Goal: Task Accomplishment & Management: Use online tool/utility

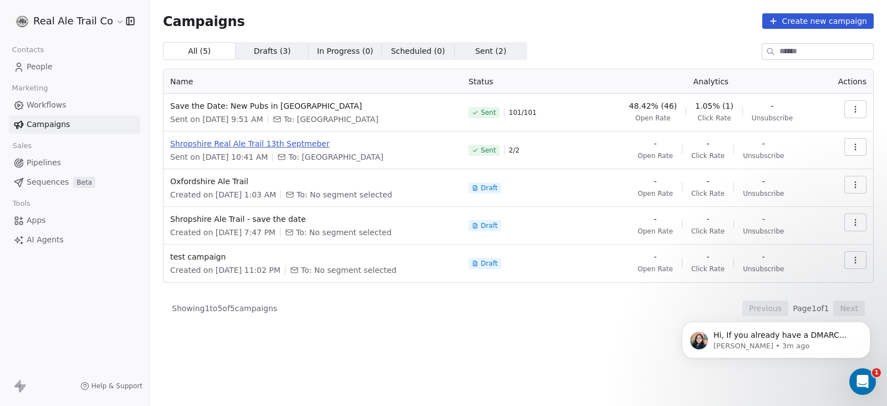
click at [286, 145] on span "Shropshire Real Ale Trail 13th Septmeber" at bounding box center [312, 143] width 285 height 11
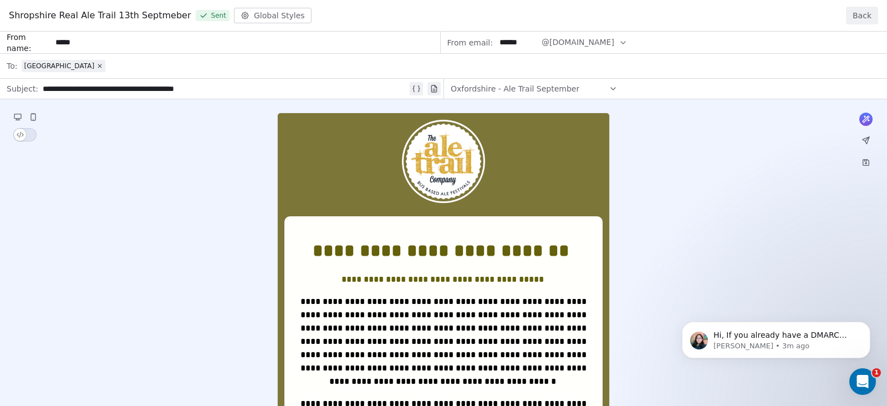
click at [866, 10] on button "Back" at bounding box center [862, 16] width 32 height 18
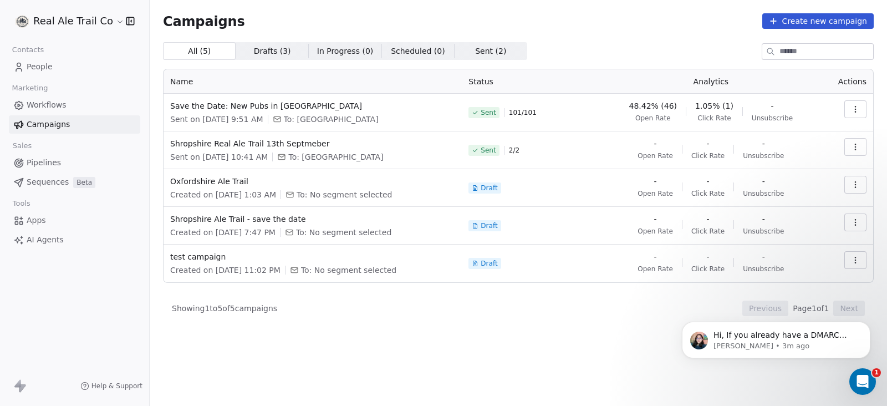
click at [857, 148] on icon "button" at bounding box center [855, 146] width 9 height 9
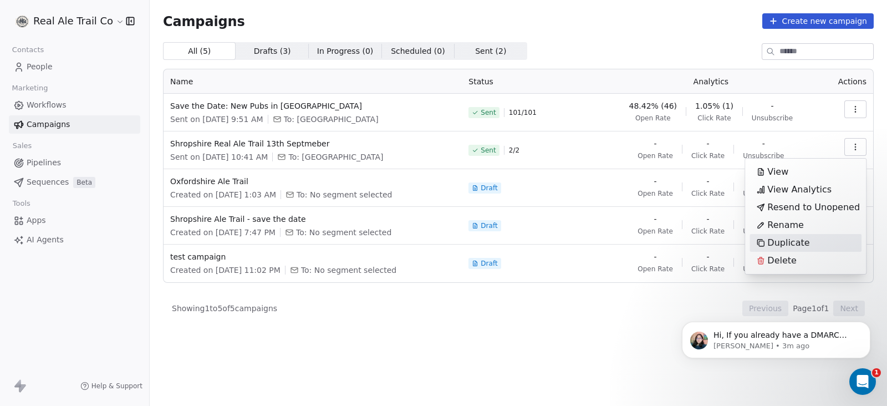
click at [807, 238] on div "Duplicate" at bounding box center [783, 243] width 67 height 18
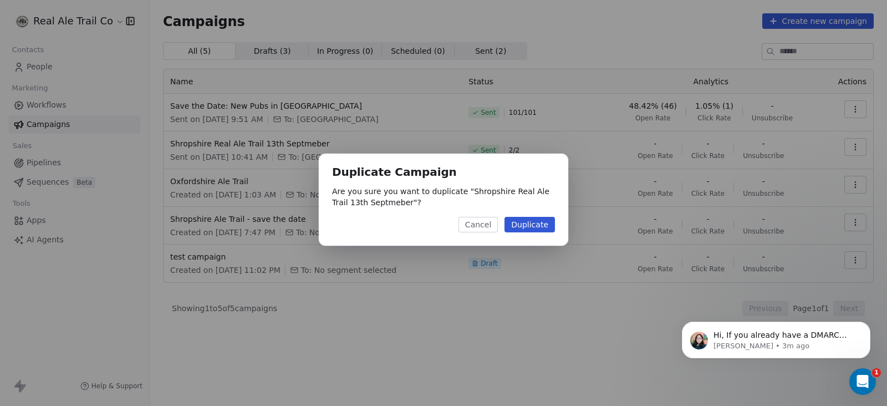
click at [541, 218] on button "Duplicate" at bounding box center [530, 225] width 50 height 16
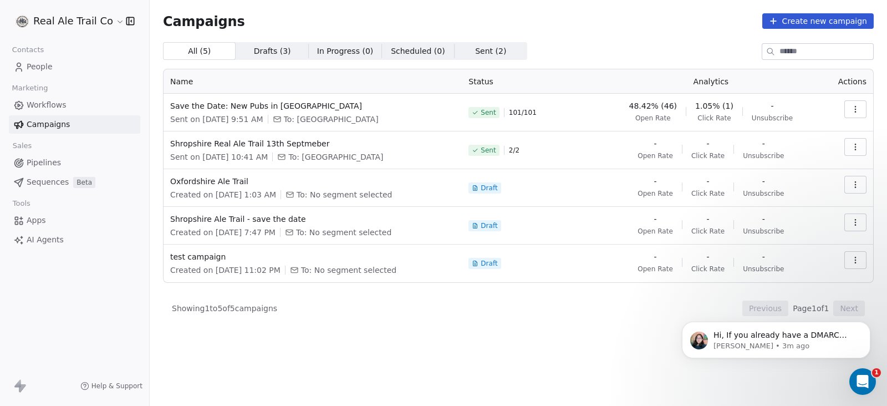
click at [33, 70] on span "People" at bounding box center [40, 67] width 26 height 12
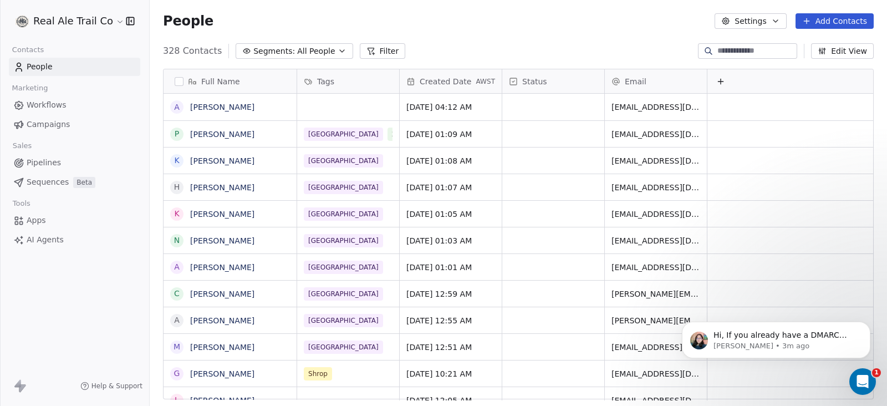
click at [44, 121] on span "Campaigns" at bounding box center [48, 125] width 43 height 12
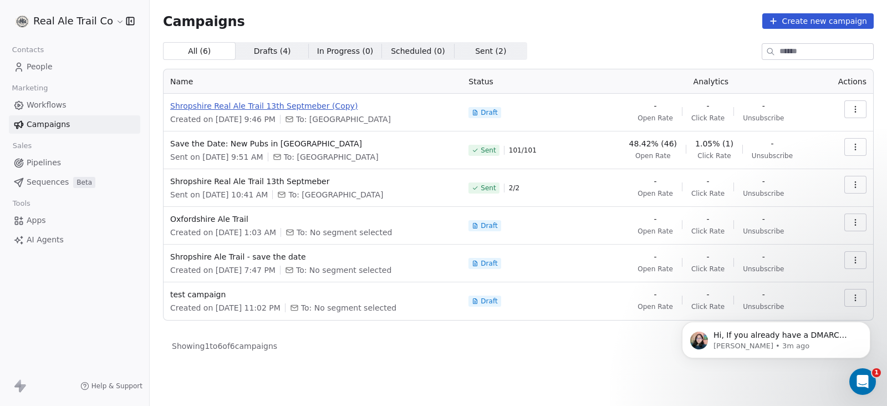
click at [274, 103] on span "Shropshire Real Ale Trail 13th Septmeber (Copy)" at bounding box center [312, 105] width 285 height 11
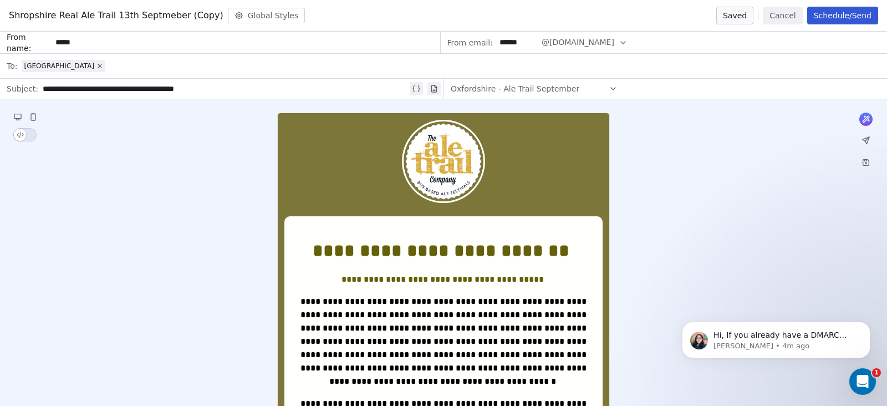
click at [96, 63] on icon at bounding box center [99, 66] width 7 height 7
click at [76, 65] on span "Select a segment" at bounding box center [56, 65] width 68 height 11
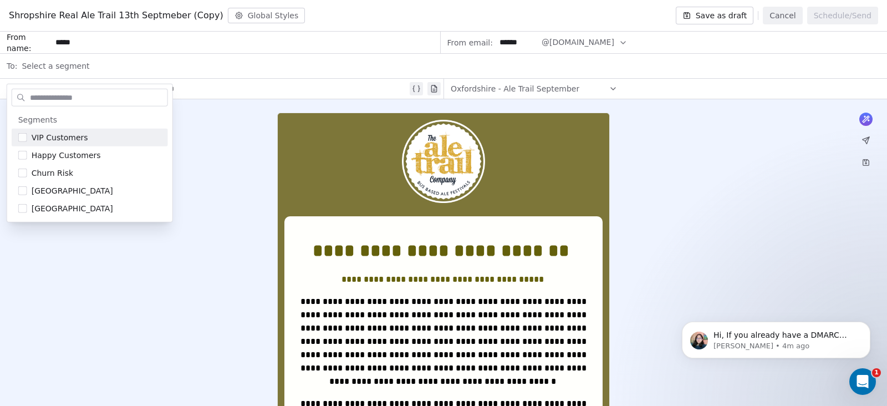
click at [63, 97] on input "text" at bounding box center [98, 97] width 140 height 16
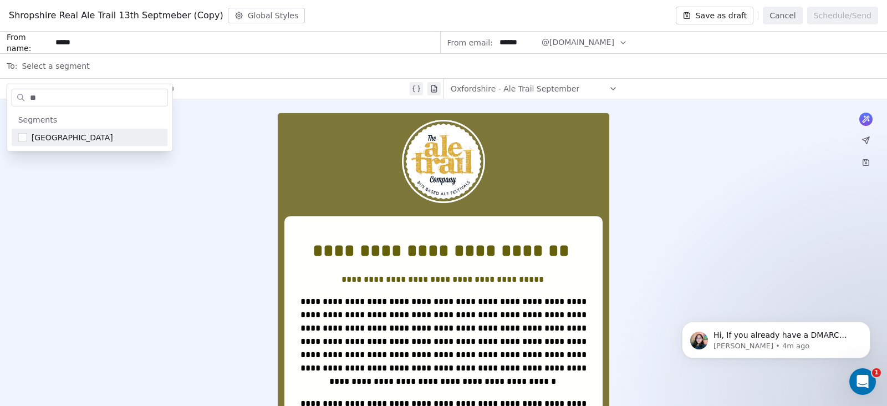
type input "***"
click at [772, 16] on button "Cancel" at bounding box center [782, 16] width 39 height 18
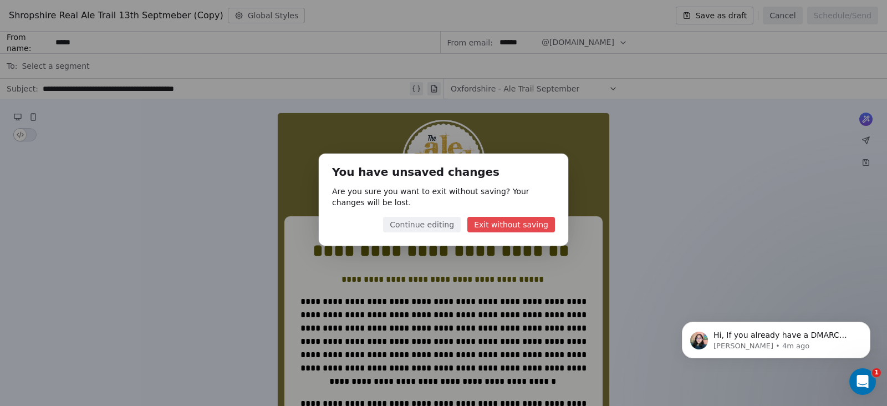
click at [491, 220] on button "Exit without saving" at bounding box center [511, 225] width 88 height 16
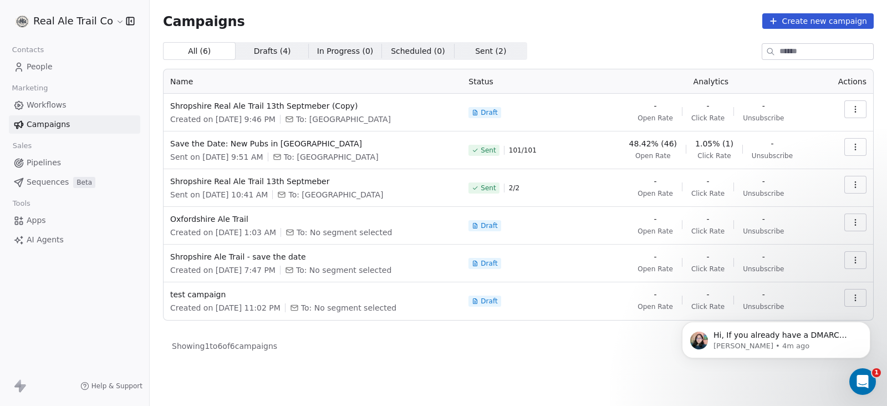
click at [23, 59] on link "People" at bounding box center [74, 67] width 131 height 18
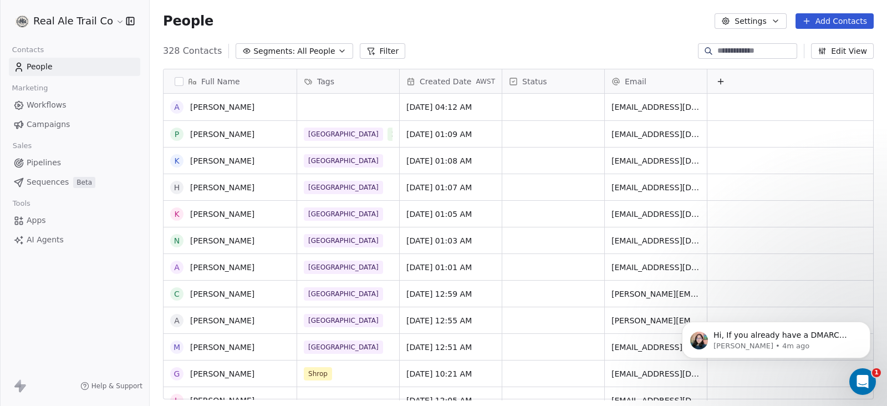
scroll to position [347, 0]
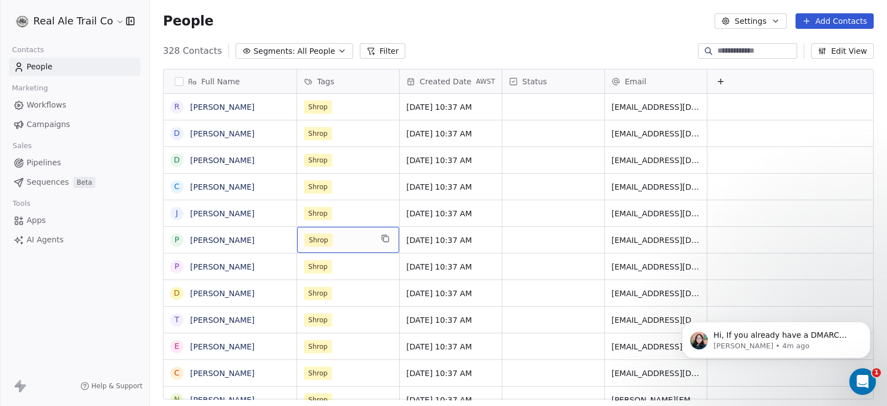
click at [354, 238] on div "Shrop" at bounding box center [338, 239] width 68 height 13
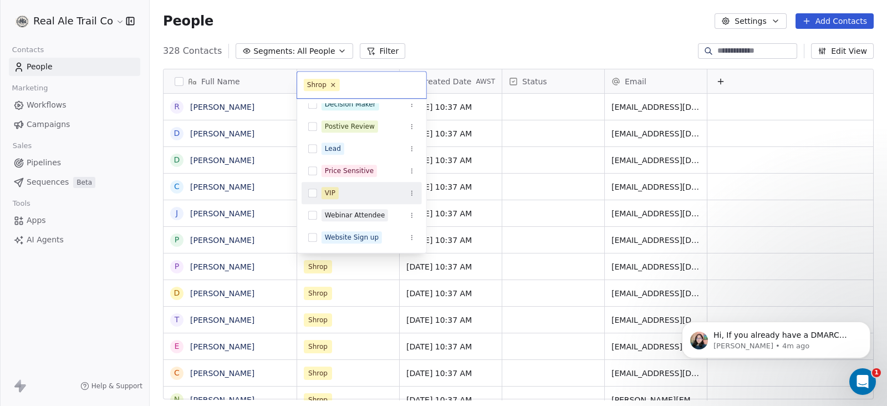
scroll to position [0, 0]
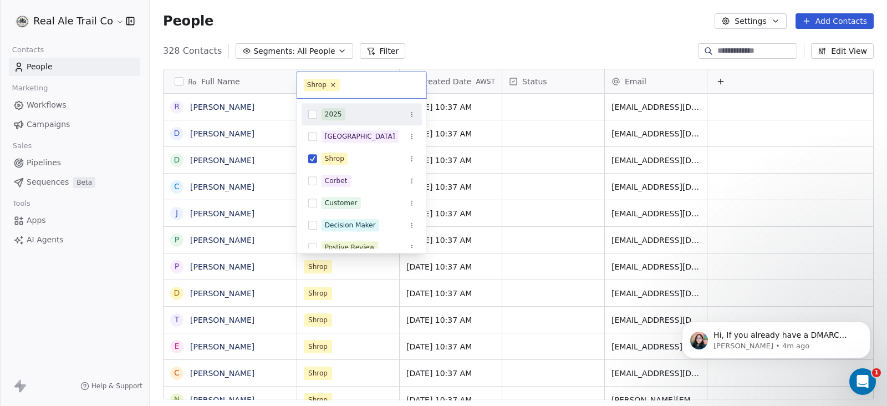
click at [460, 41] on html "Real Ale Trail Co Contacts People Marketing Workflows Campaigns Sales Pipelines…" at bounding box center [443, 203] width 887 height 406
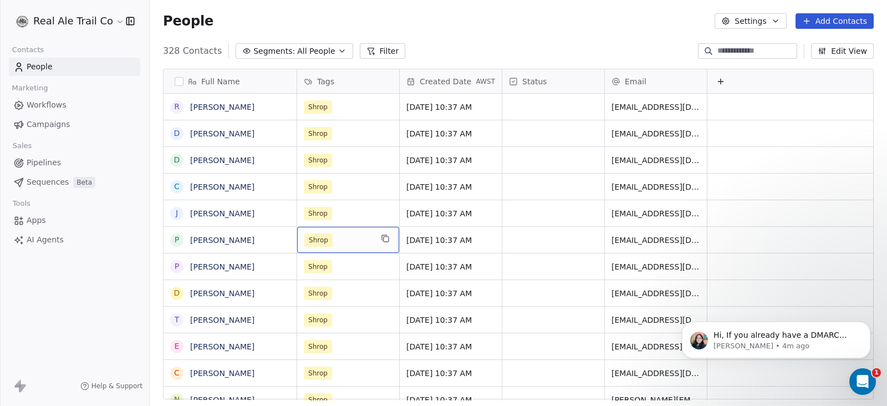
click at [312, 44] on button "Segments: All People" at bounding box center [294, 51] width 117 height 16
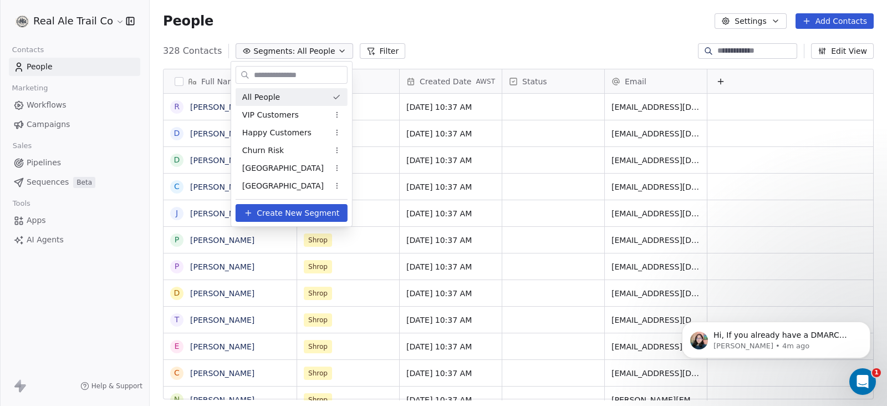
click at [418, 22] on html "Real Ale Trail Co Contacts People Marketing Workflows Campaigns Sales Pipelines…" at bounding box center [443, 203] width 887 height 406
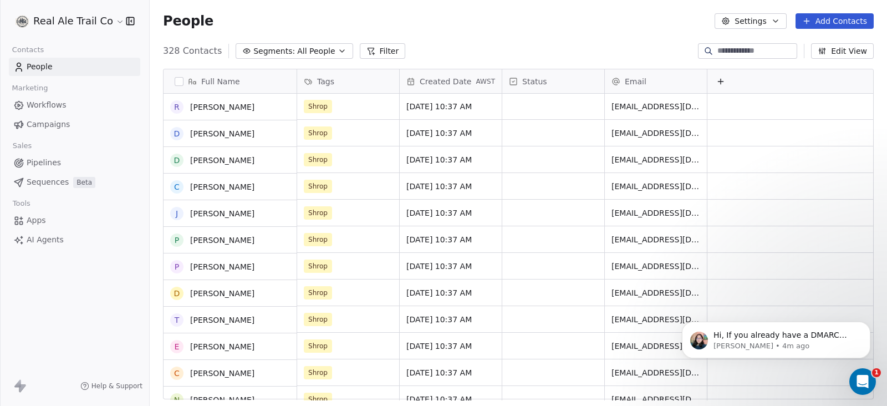
scroll to position [347, 0]
click at [306, 82] on icon at bounding box center [308, 81] width 9 height 9
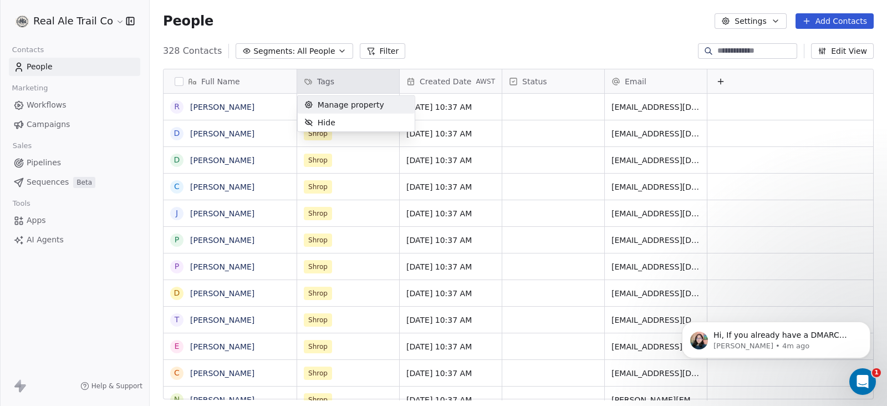
click at [344, 104] on span "Manage property" at bounding box center [351, 104] width 67 height 11
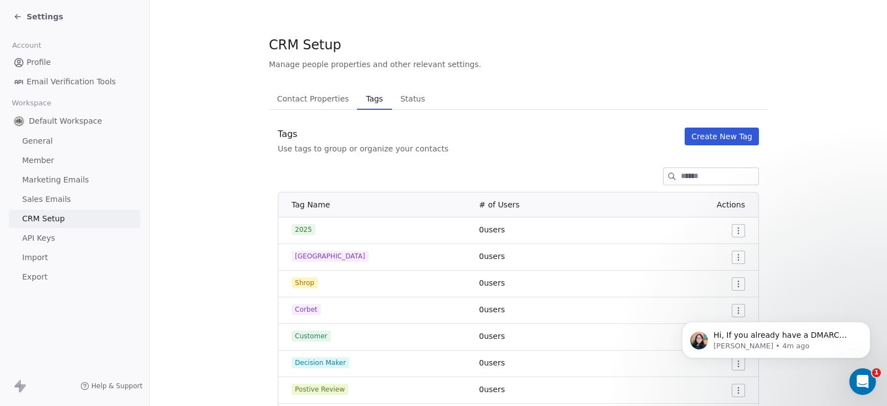
click at [324, 102] on span "Contact Properties" at bounding box center [313, 99] width 81 height 16
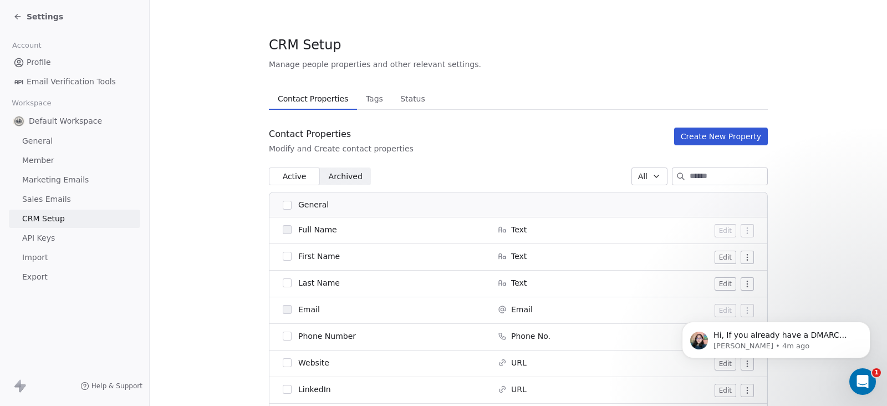
click at [357, 89] on button "Tags Tags" at bounding box center [374, 99] width 34 height 22
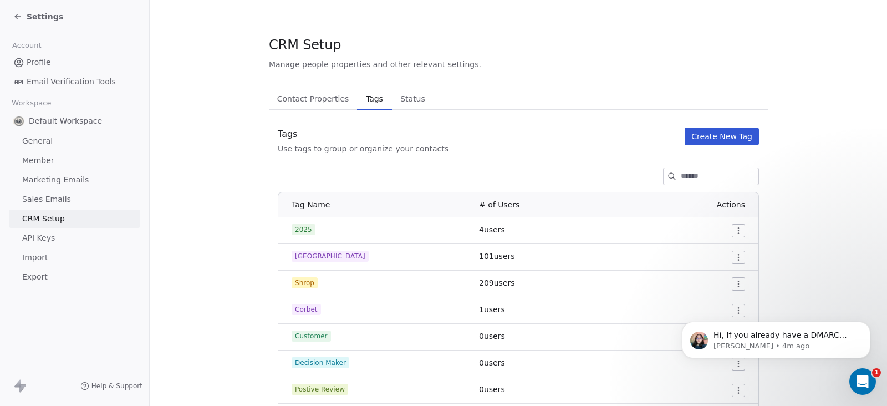
scroll to position [69, 0]
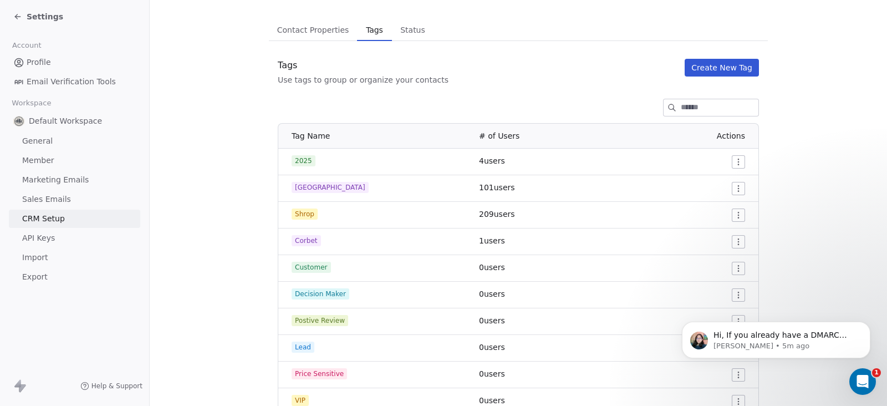
click at [296, 217] on span "Shrop" at bounding box center [305, 213] width 26 height 11
click at [13, 15] on icon at bounding box center [17, 16] width 9 height 9
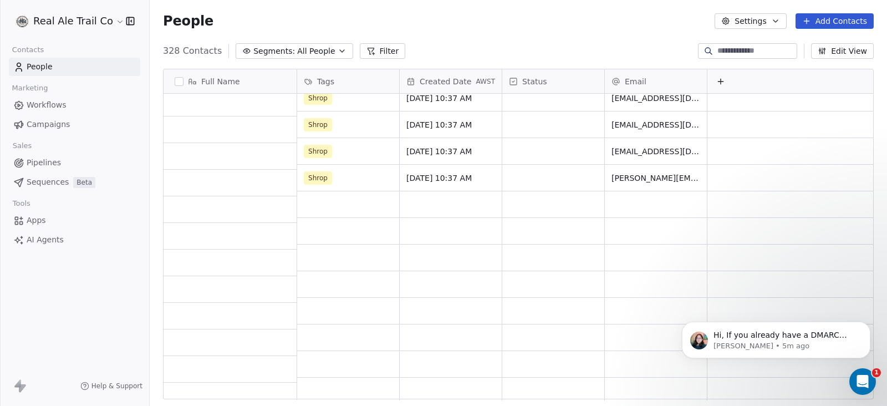
scroll to position [2564, 0]
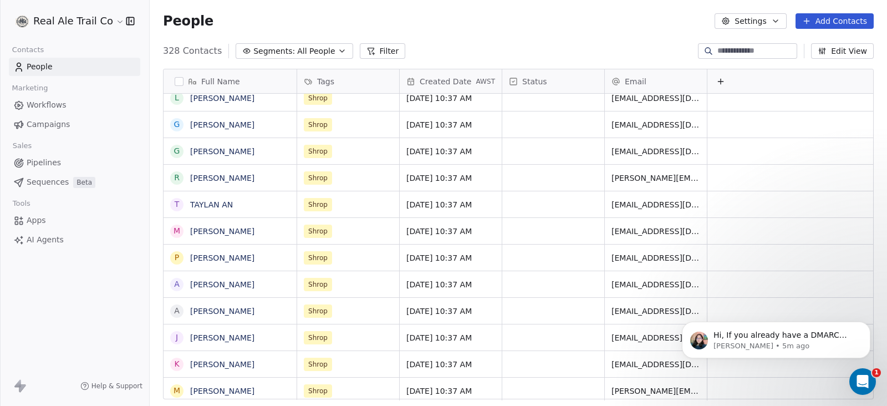
click at [371, 49] on button "Filter" at bounding box center [383, 51] width 46 height 16
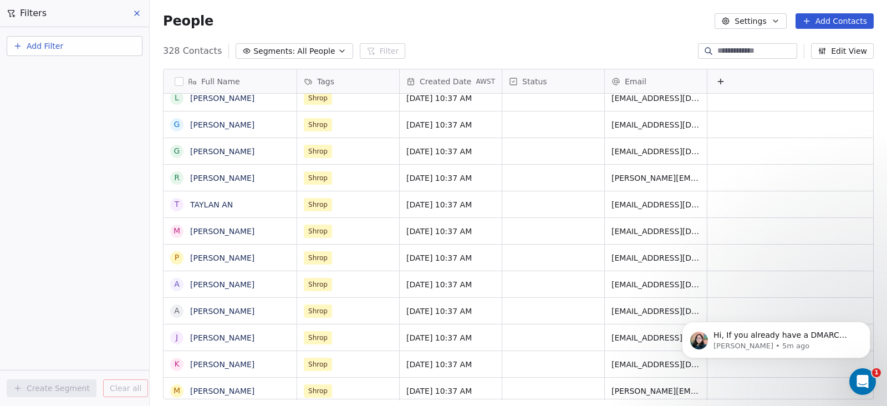
drag, startPoint x: 48, startPoint y: 39, endPoint x: 58, endPoint y: 106, distance: 68.4
click at [48, 39] on button "Add Filter" at bounding box center [75, 46] width 136 height 20
click at [69, 70] on span "Contact properties" at bounding box center [54, 73] width 72 height 12
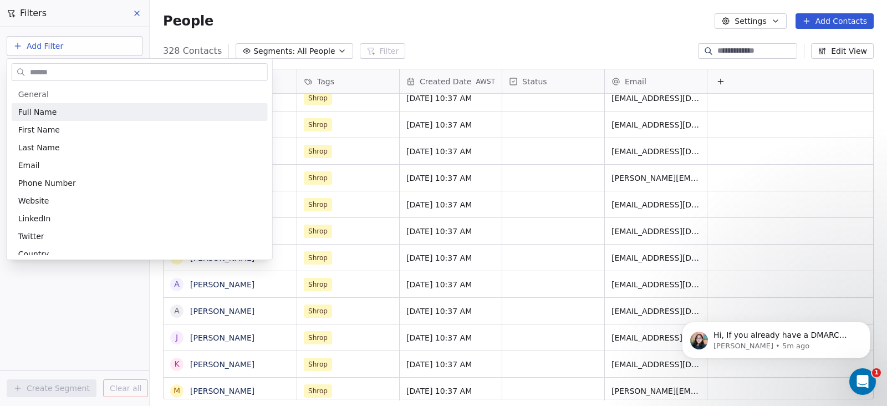
click at [64, 74] on input "text" at bounding box center [148, 72] width 240 height 16
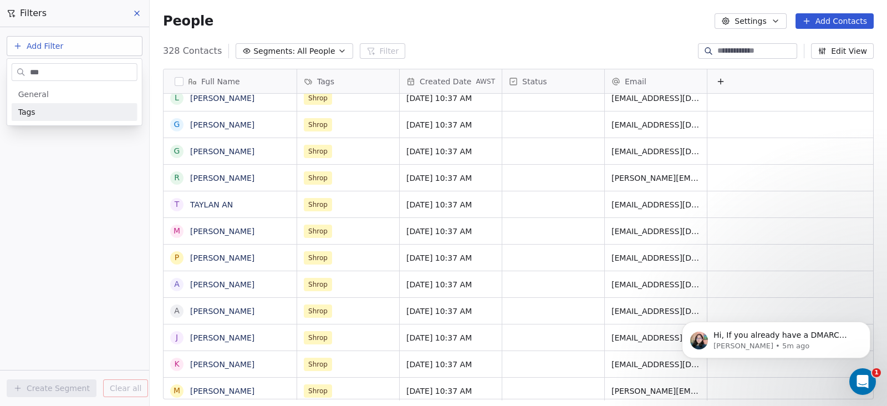
type input "***"
click at [63, 109] on div "Tags" at bounding box center [74, 111] width 113 height 11
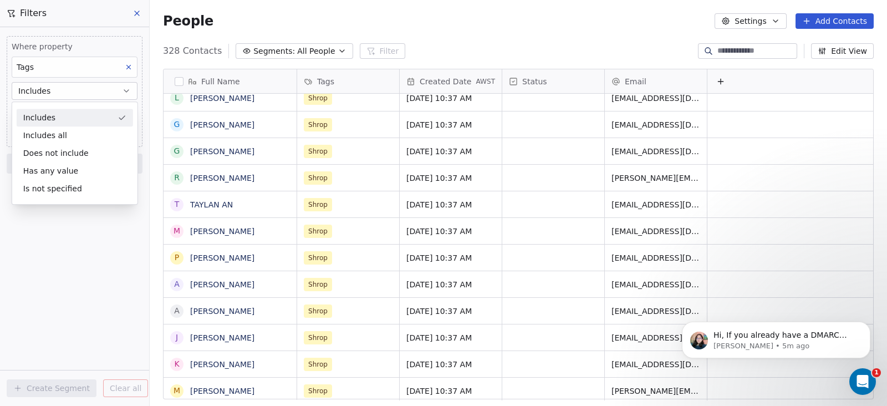
click at [42, 112] on div "Includes" at bounding box center [75, 118] width 116 height 18
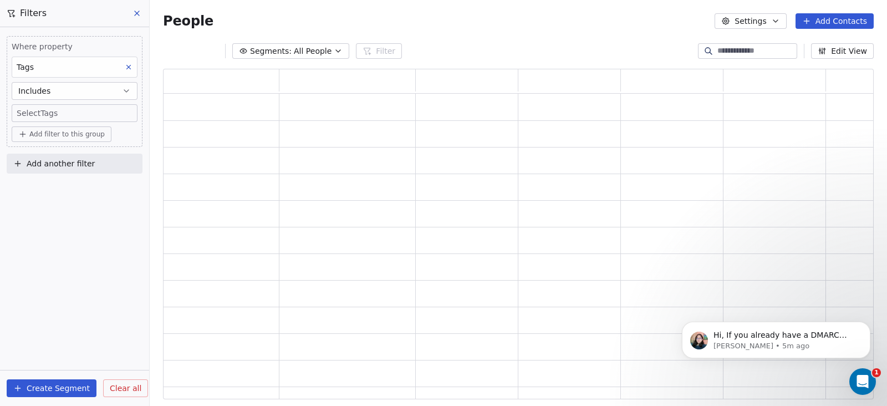
scroll to position [319, 700]
click at [48, 112] on body "Real Ale Trail Co Contacts People Marketing Workflows Campaigns Sales Pipelines…" at bounding box center [443, 203] width 887 height 406
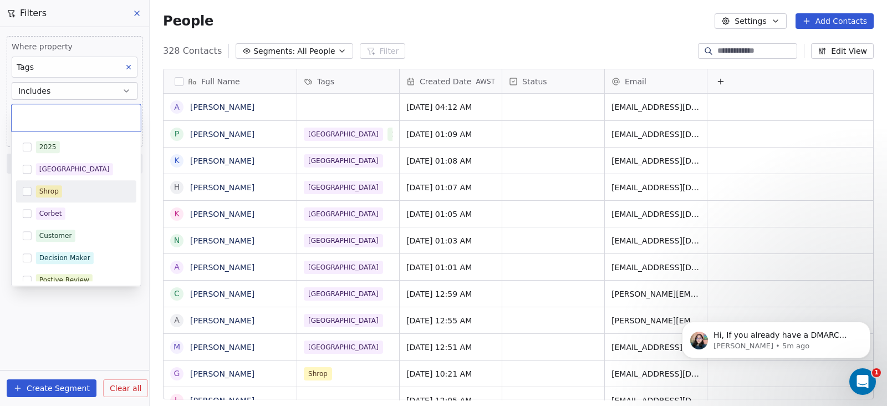
click at [66, 193] on div "Shrop" at bounding box center [83, 191] width 94 height 12
click at [64, 342] on html "Real Ale Trail Co Contacts People Marketing Workflows Campaigns Sales Pipelines…" at bounding box center [443, 203] width 887 height 406
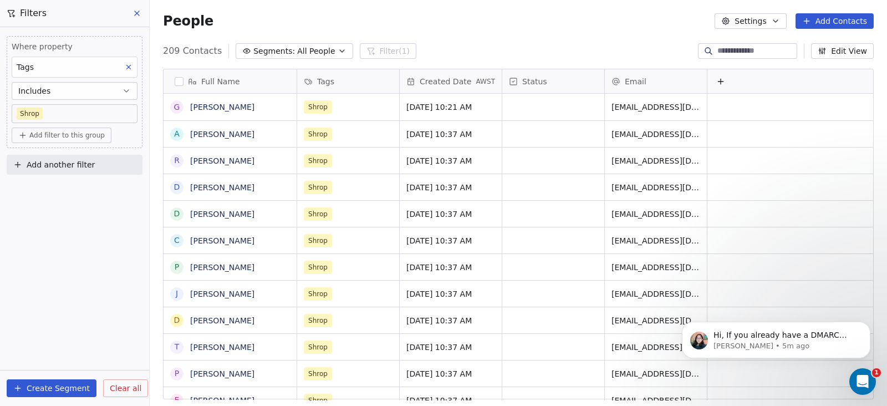
click at [179, 78] on button "button" at bounding box center [179, 81] width 9 height 9
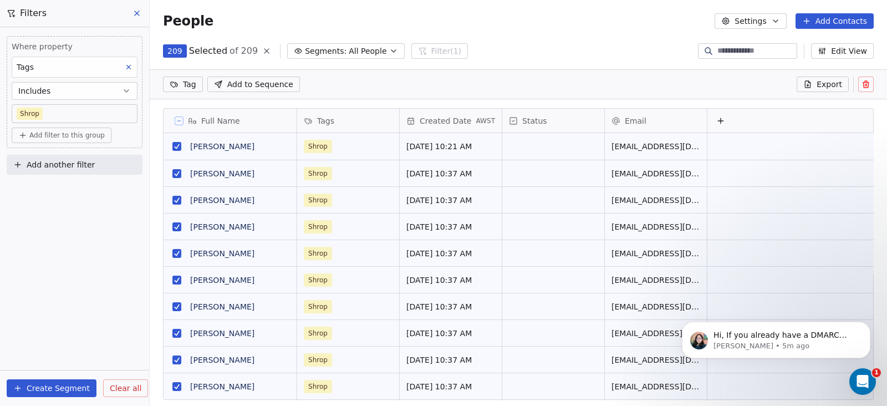
click at [47, 388] on button "Create Segment" at bounding box center [52, 388] width 90 height 18
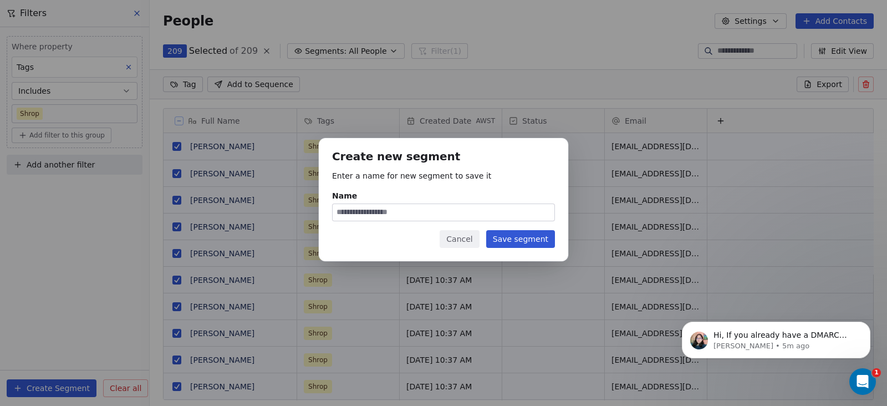
click at [449, 239] on button "Cancel" at bounding box center [459, 239] width 39 height 18
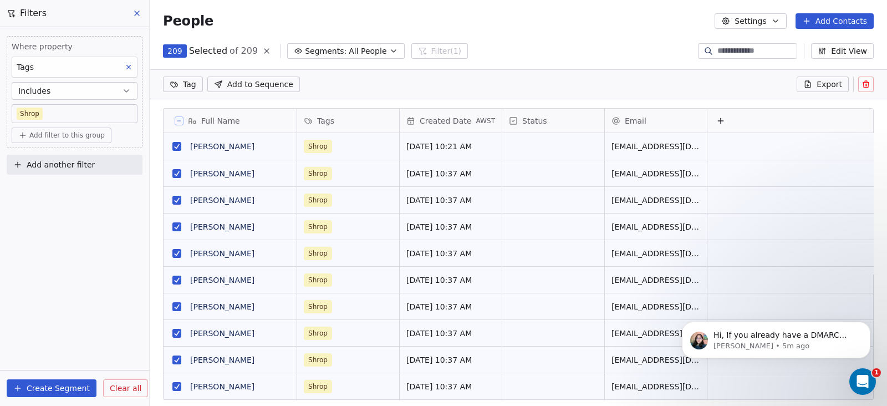
click at [349, 54] on span "All People" at bounding box center [368, 51] width 38 height 12
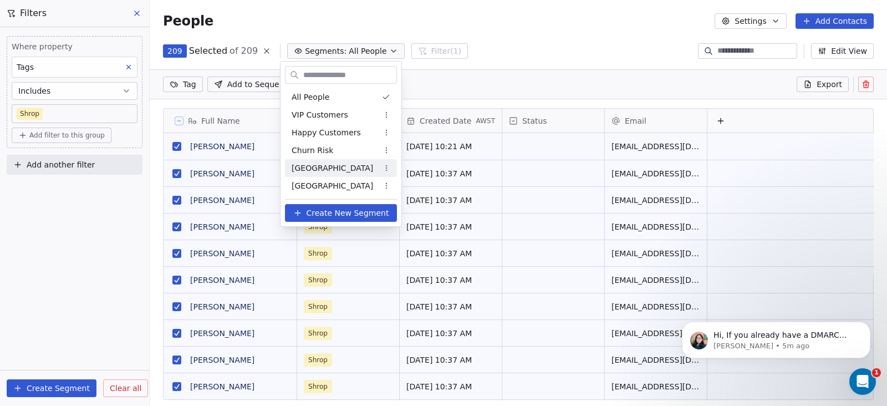
click at [326, 165] on span "[GEOGRAPHIC_DATA]" at bounding box center [333, 168] width 82 height 12
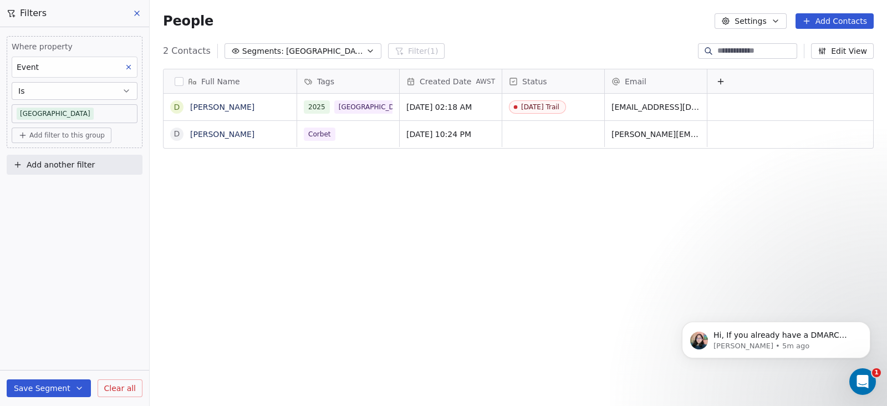
click at [251, 52] on span "Segments:" at bounding box center [263, 51] width 42 height 12
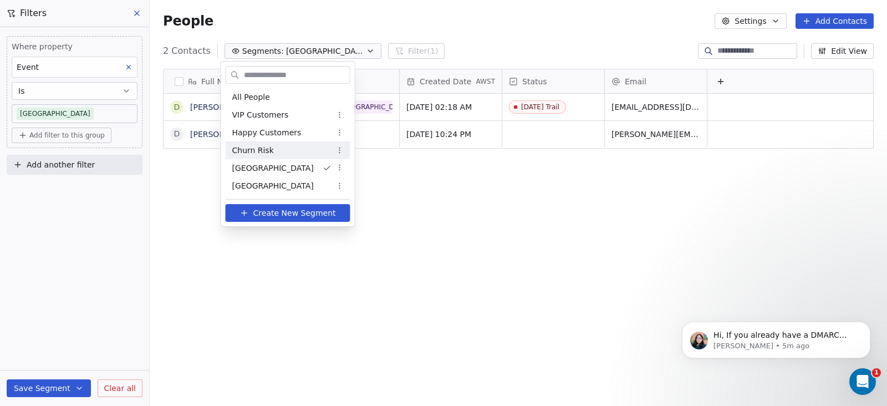
click at [75, 110] on html "Real Ale Trail Co Contacts People Marketing Workflows Campaigns Sales Pipelines…" at bounding box center [443, 203] width 887 height 406
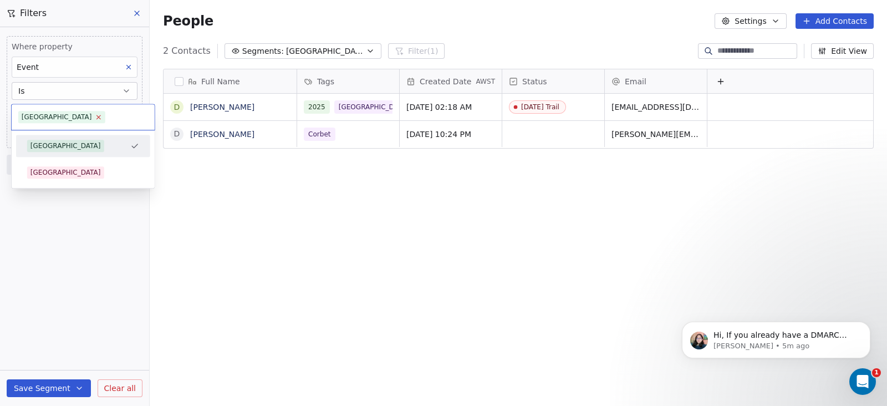
click at [95, 115] on icon at bounding box center [98, 117] width 7 height 7
click at [63, 119] on input "text" at bounding box center [83, 117] width 130 height 12
click at [130, 67] on html "Real Ale Trail Co Contacts People Marketing Workflows Campaigns Sales Pipelines…" at bounding box center [443, 203] width 887 height 406
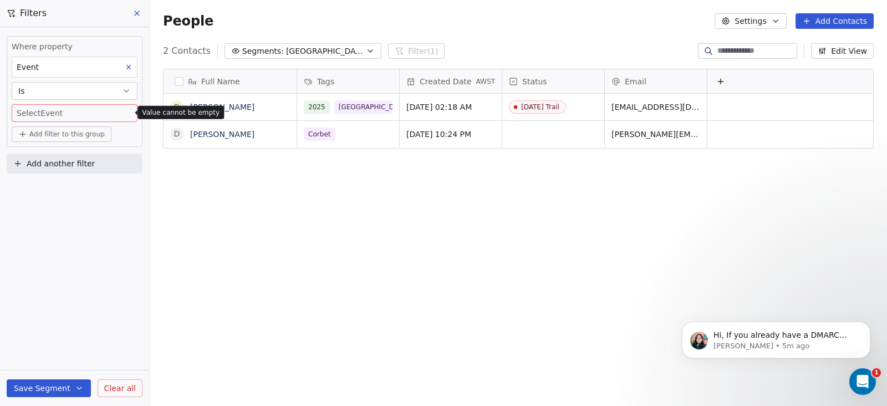
click at [125, 63] on icon at bounding box center [129, 67] width 8 height 8
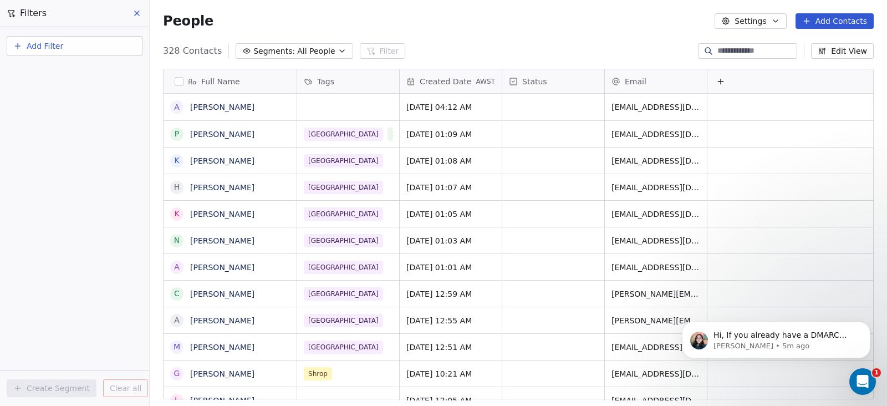
click at [63, 40] on button "Add Filter" at bounding box center [75, 46] width 136 height 20
click at [82, 69] on span "Contact properties" at bounding box center [54, 73] width 72 height 12
type input "***"
click at [62, 114] on div "Tags" at bounding box center [74, 111] width 113 height 11
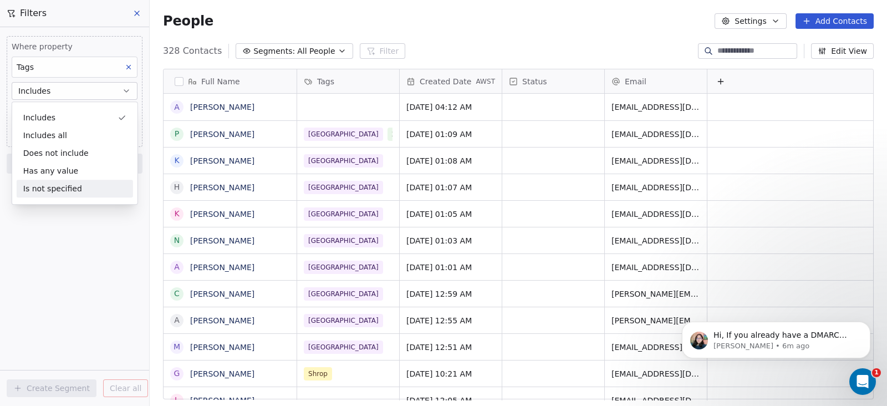
click at [57, 259] on div "Where property Tags Includes Select Tags Add filter to this group Add another f…" at bounding box center [74, 216] width 149 height 379
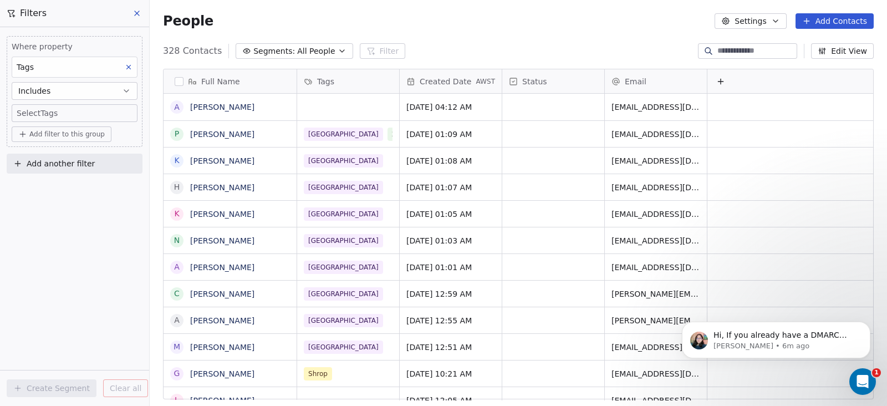
click at [53, 113] on body "Real Ale Trail Co Contacts People Marketing Workflows Campaigns Sales Pipelines…" at bounding box center [443, 203] width 887 height 406
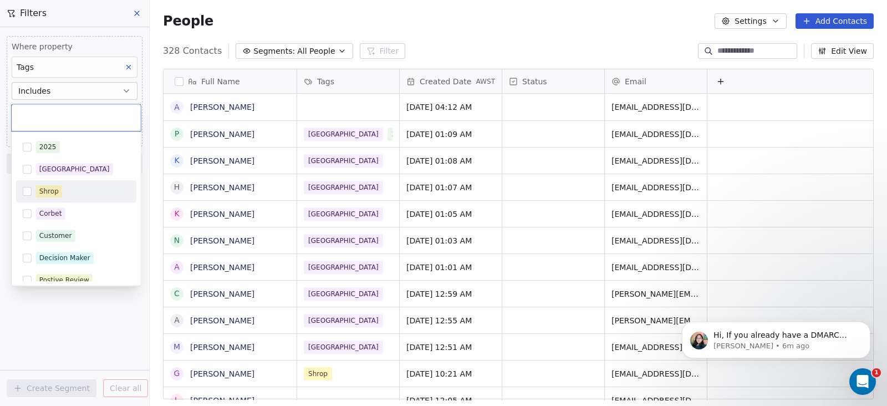
click at [58, 191] on span "Shrop" at bounding box center [49, 191] width 26 height 12
click at [35, 308] on html "Real Ale Trail Co Contacts People Marketing Workflows Campaigns Sales Pipelines…" at bounding box center [443, 203] width 887 height 406
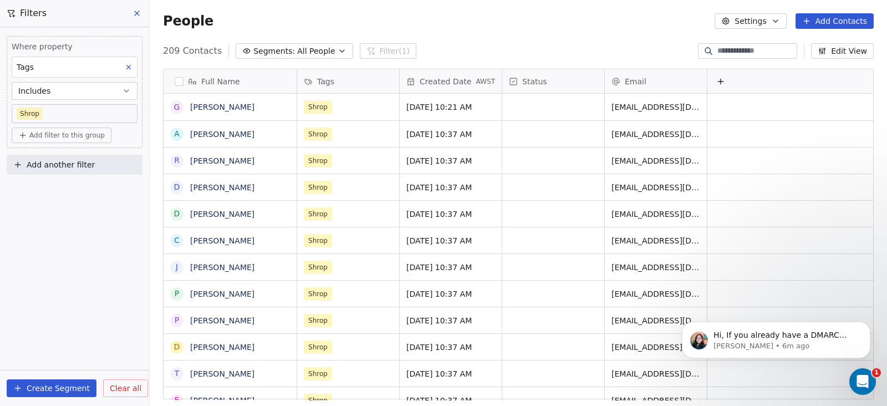
click at [50, 394] on button "Create Segment" at bounding box center [52, 388] width 90 height 18
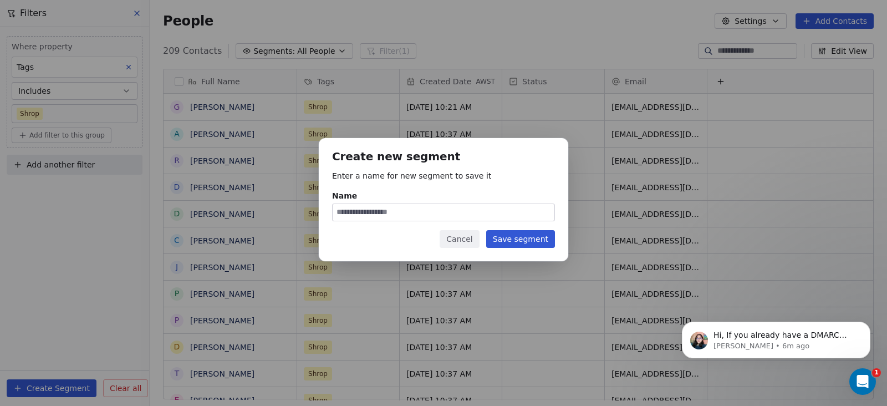
click at [416, 213] on input "Name" at bounding box center [444, 212] width 222 height 17
type input "*****"
click at [505, 239] on button "Save segment" at bounding box center [520, 239] width 69 height 18
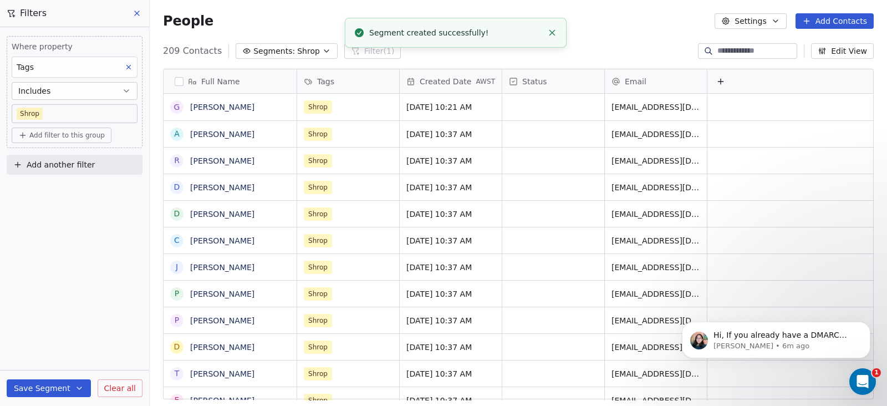
click at [143, 7] on button at bounding box center [137, 14] width 17 height 16
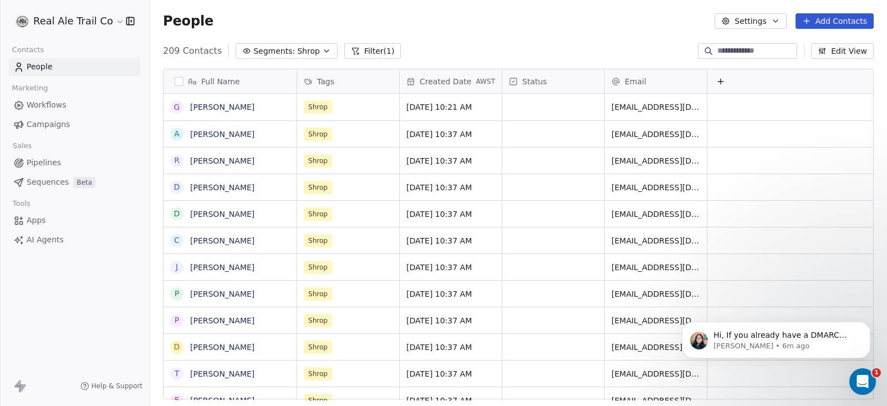
click at [43, 128] on span "Campaigns" at bounding box center [48, 125] width 43 height 12
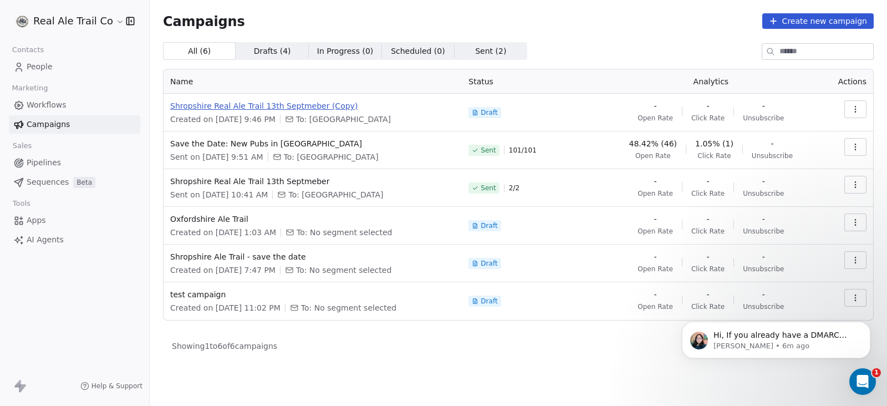
click at [316, 101] on span "Shropshire Real Ale Trail 13th Septmeber (Copy)" at bounding box center [312, 105] width 285 height 11
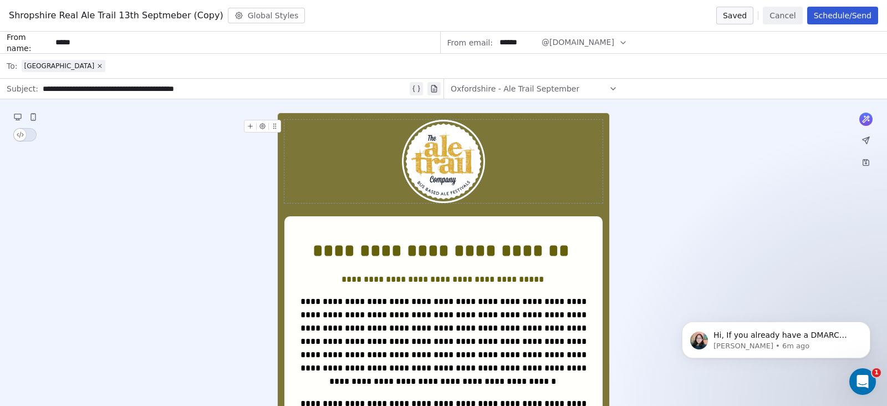
click at [782, 14] on button "Cancel" at bounding box center [782, 16] width 39 height 18
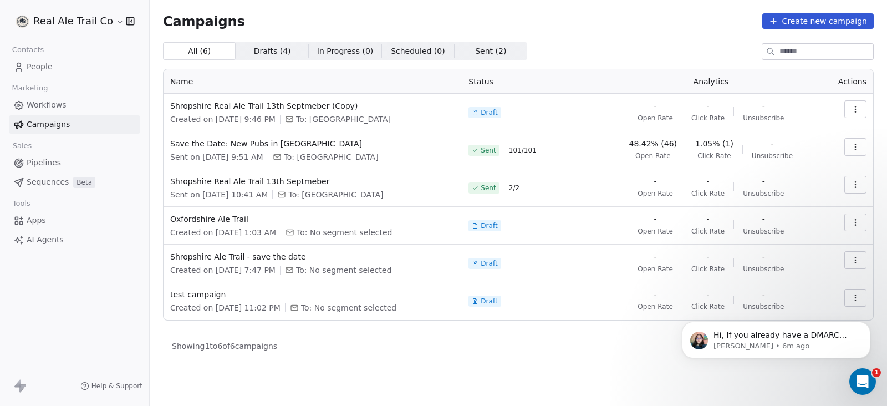
click at [859, 106] on icon "button" at bounding box center [855, 109] width 9 height 9
click at [829, 148] on div "Rename" at bounding box center [806, 152] width 112 height 18
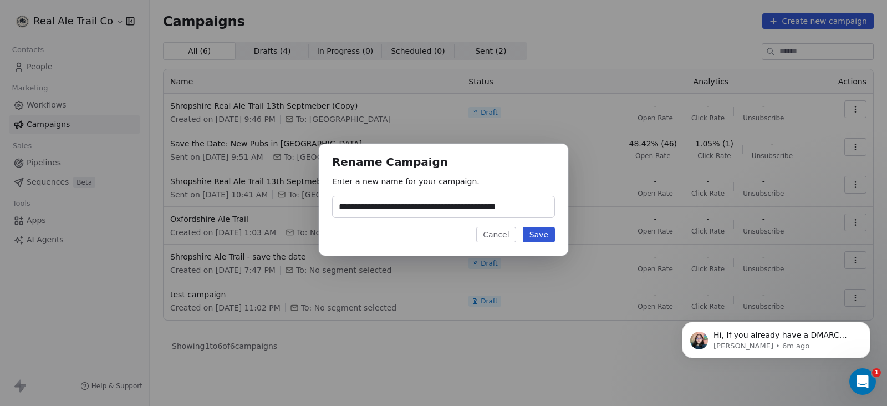
click at [518, 207] on input "**********" at bounding box center [444, 206] width 222 height 21
click at [488, 206] on input "**********" at bounding box center [444, 206] width 222 height 21
drag, startPoint x: 535, startPoint y: 207, endPoint x: 512, endPoint y: 204, distance: 23.0
click at [512, 204] on input "**********" at bounding box center [444, 206] width 222 height 21
type input "**********"
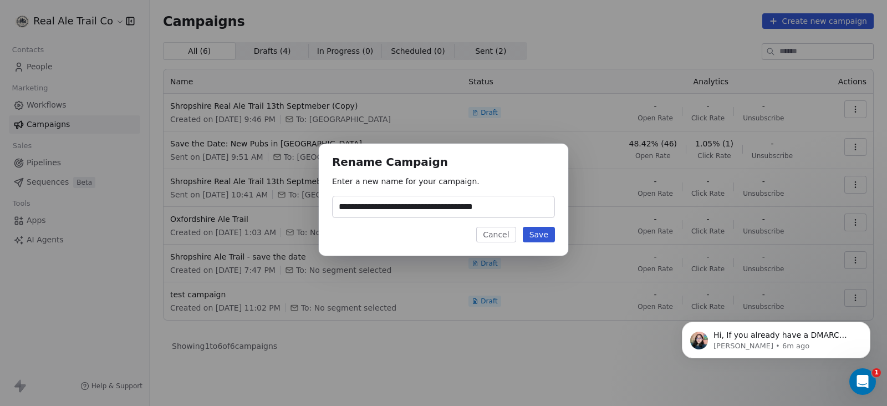
click at [549, 237] on button "Save" at bounding box center [539, 235] width 32 height 16
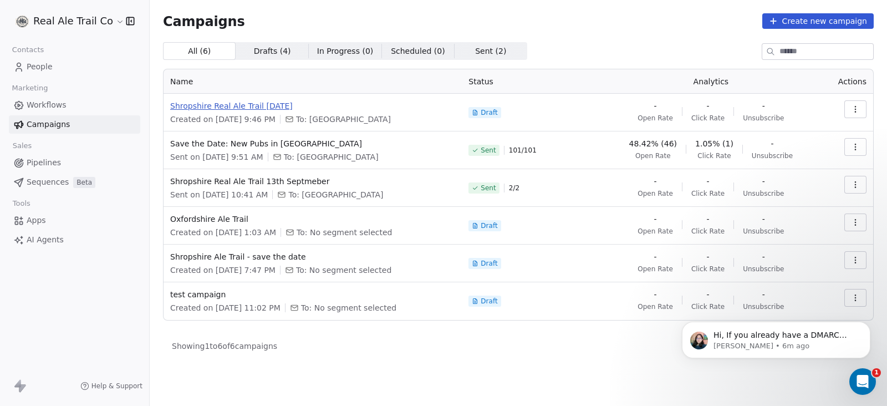
click at [291, 103] on span "Shropshire Real Ale Trail [DATE]" at bounding box center [312, 105] width 285 height 11
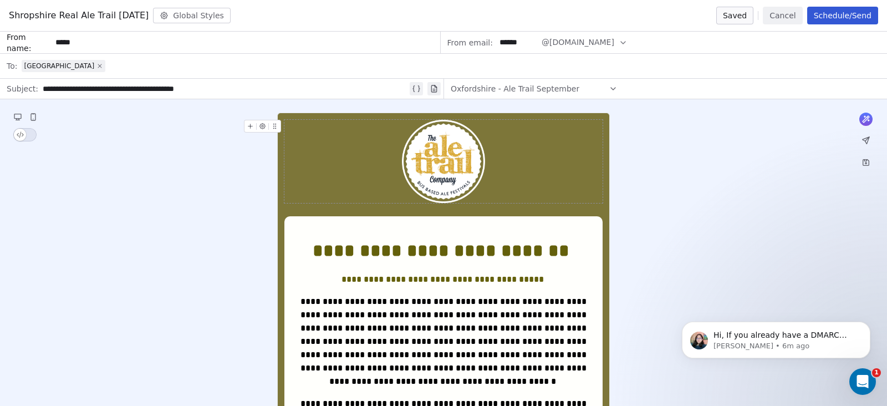
click at [96, 63] on icon at bounding box center [99, 66] width 7 height 7
click at [75, 67] on span "Select a segment" at bounding box center [56, 65] width 68 height 11
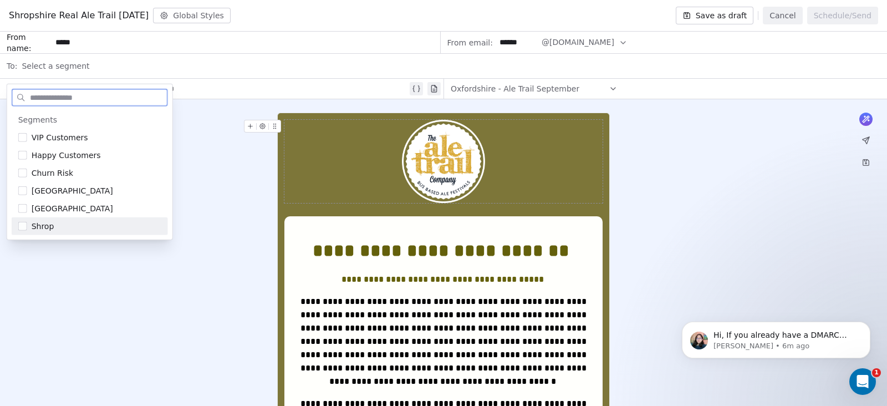
click at [58, 223] on div "Shrop" at bounding box center [97, 226] width 130 height 11
click at [362, 9] on div "Shropshire Real Ale Trail [DATE] Global Styles Save as draft Cancel Schedule/Se…" at bounding box center [443, 16] width 887 height 32
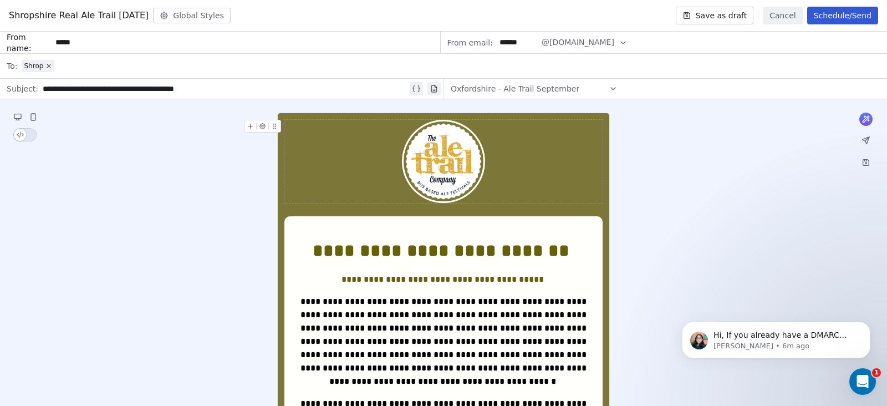
click at [527, 88] on span "Oxfordshire - Ale Trail September" at bounding box center [515, 88] width 129 height 11
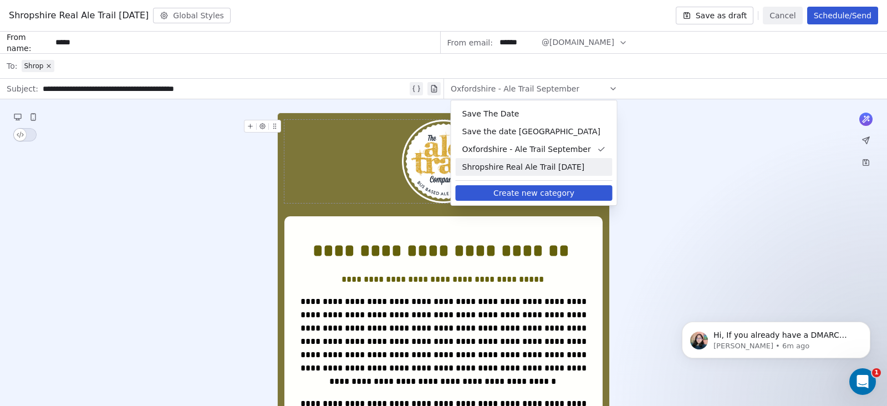
click at [519, 167] on span "Shropshire Real Ale Trail [DATE]" at bounding box center [534, 166] width 144 height 11
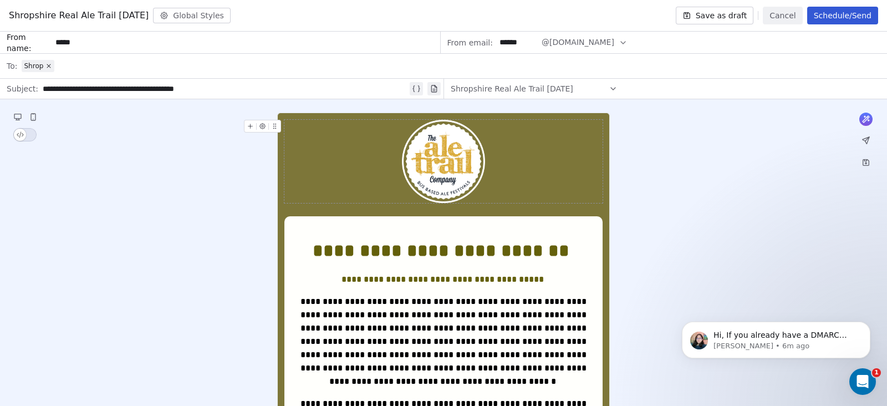
click at [852, 12] on button "Schedule/Send" at bounding box center [842, 16] width 71 height 18
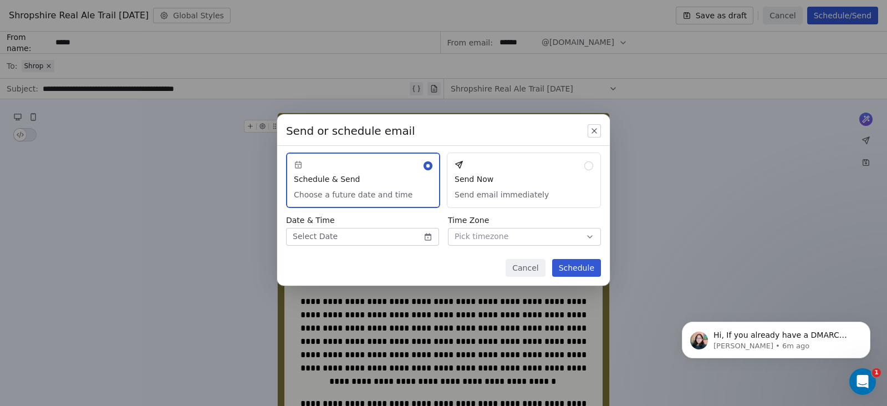
click at [516, 187] on button "Send Now Send email immediately" at bounding box center [524, 179] width 154 height 55
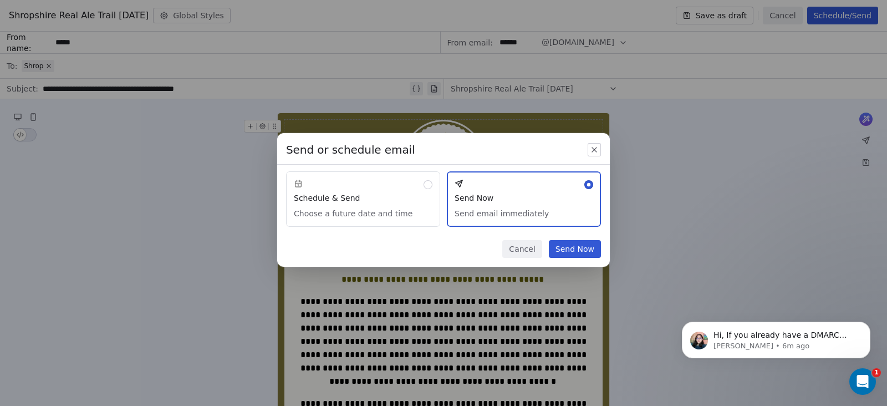
click at [566, 245] on button "Send Now" at bounding box center [575, 249] width 52 height 18
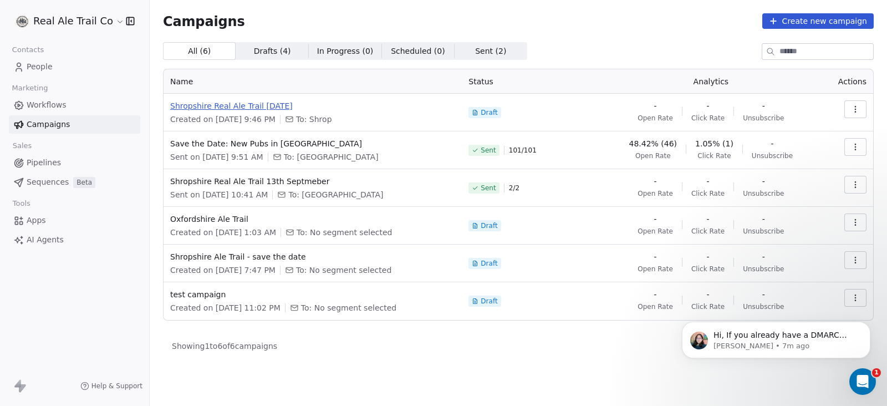
click at [276, 106] on span "Shropshire Real Ale Trail [DATE]" at bounding box center [312, 105] width 285 height 11
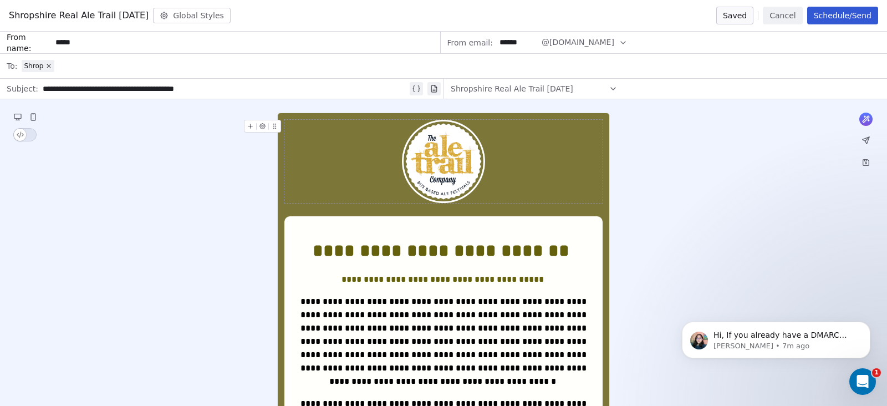
click at [824, 11] on button "Schedule/Send" at bounding box center [842, 16] width 71 height 18
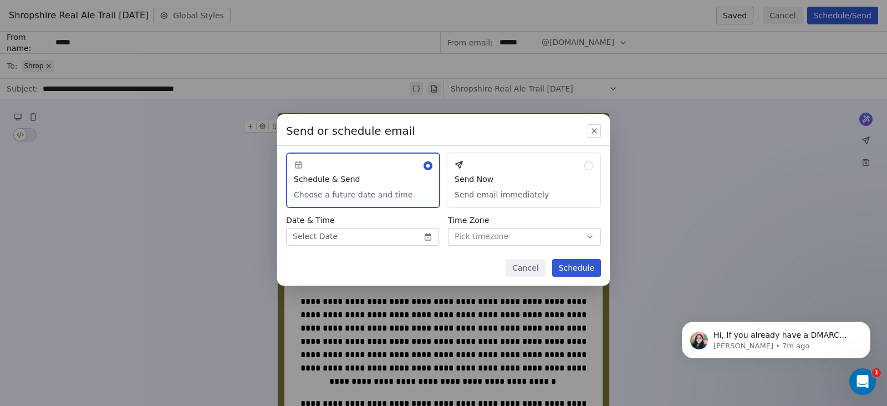
click at [496, 174] on button "Send Now Send email immediately" at bounding box center [524, 179] width 154 height 55
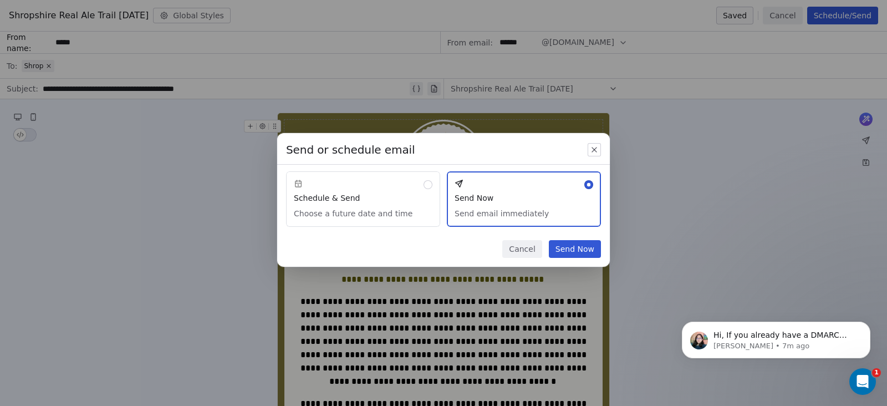
click at [569, 249] on button "Send Now" at bounding box center [575, 249] width 52 height 18
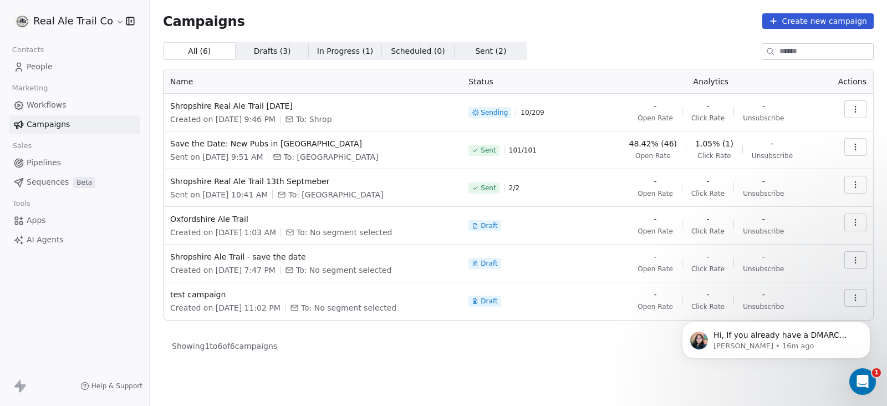
click at [535, 16] on div "Campaigns Create new campaign" at bounding box center [518, 21] width 711 height 16
